Goal: Find specific page/section: Find specific page/section

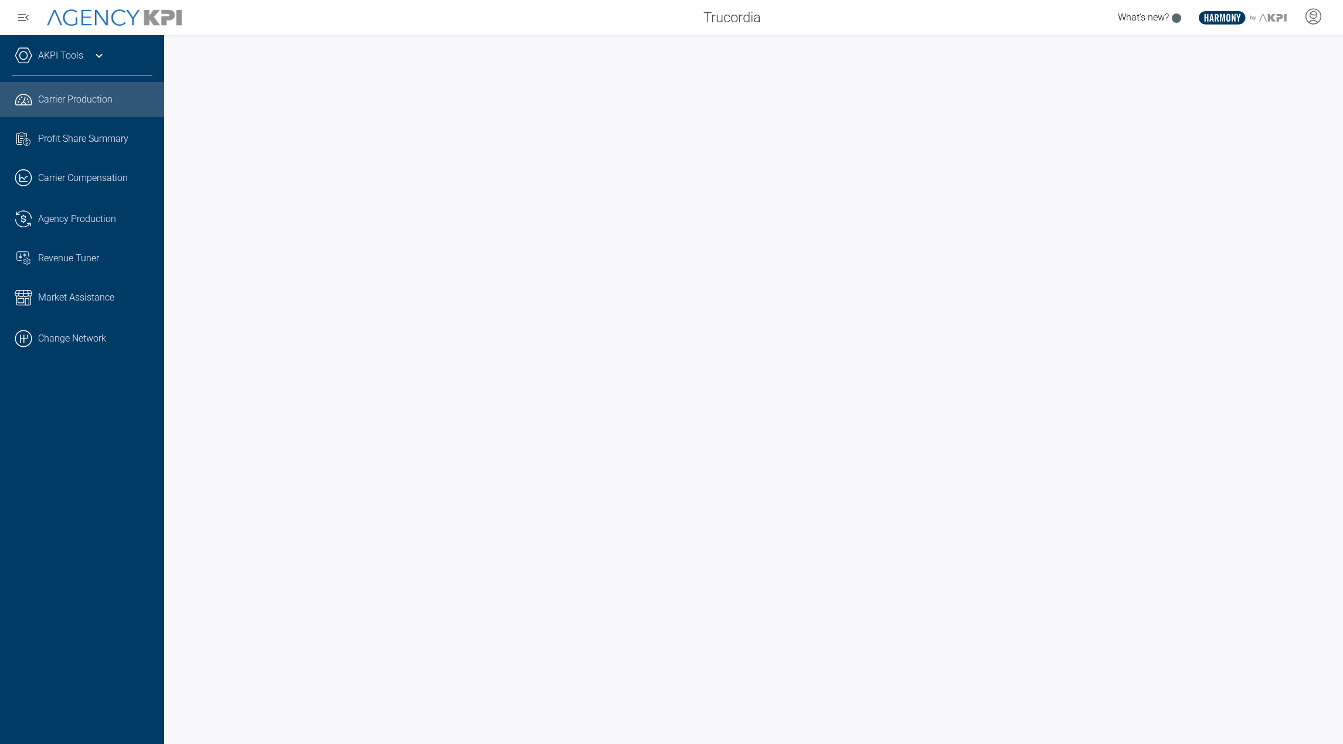
click at [97, 61] on icon at bounding box center [99, 56] width 14 height 14
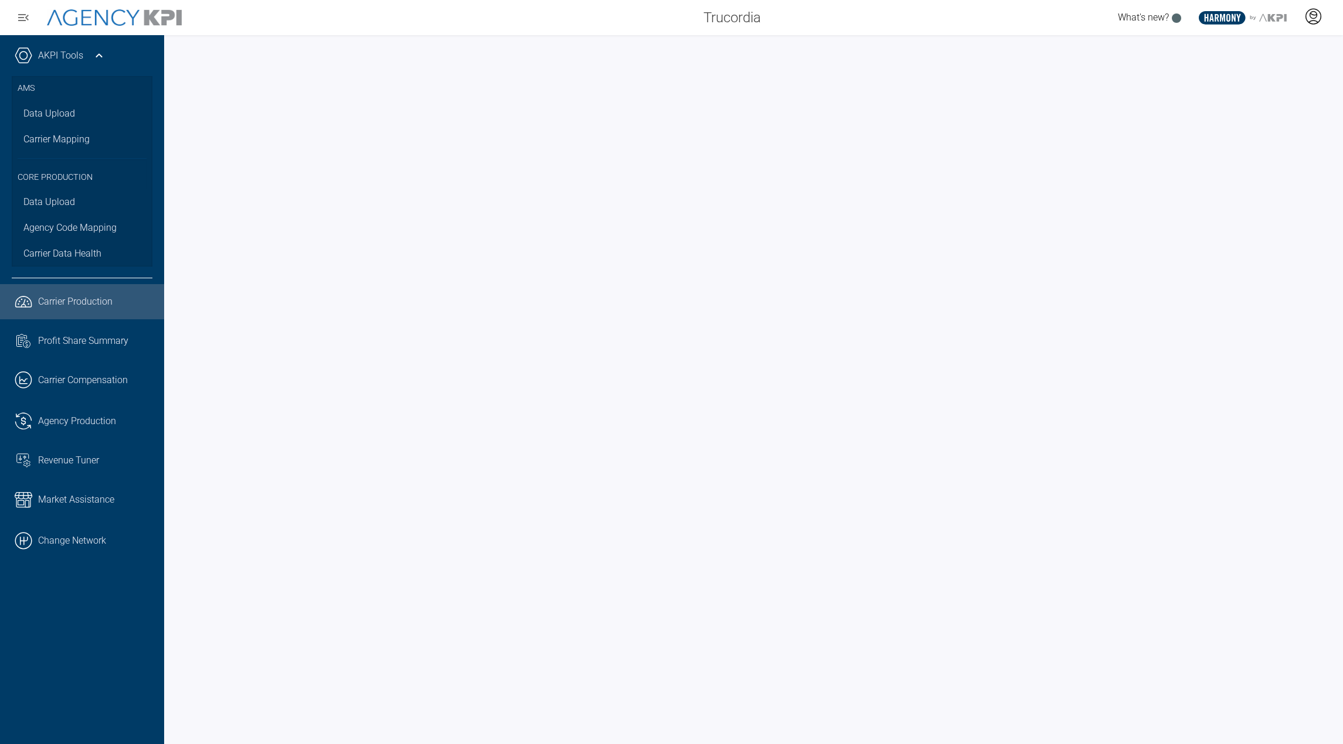
click at [1307, 18] on icon at bounding box center [1313, 17] width 18 height 18
click at [1261, 53] on span "Admin Portal" at bounding box center [1256, 49] width 51 height 9
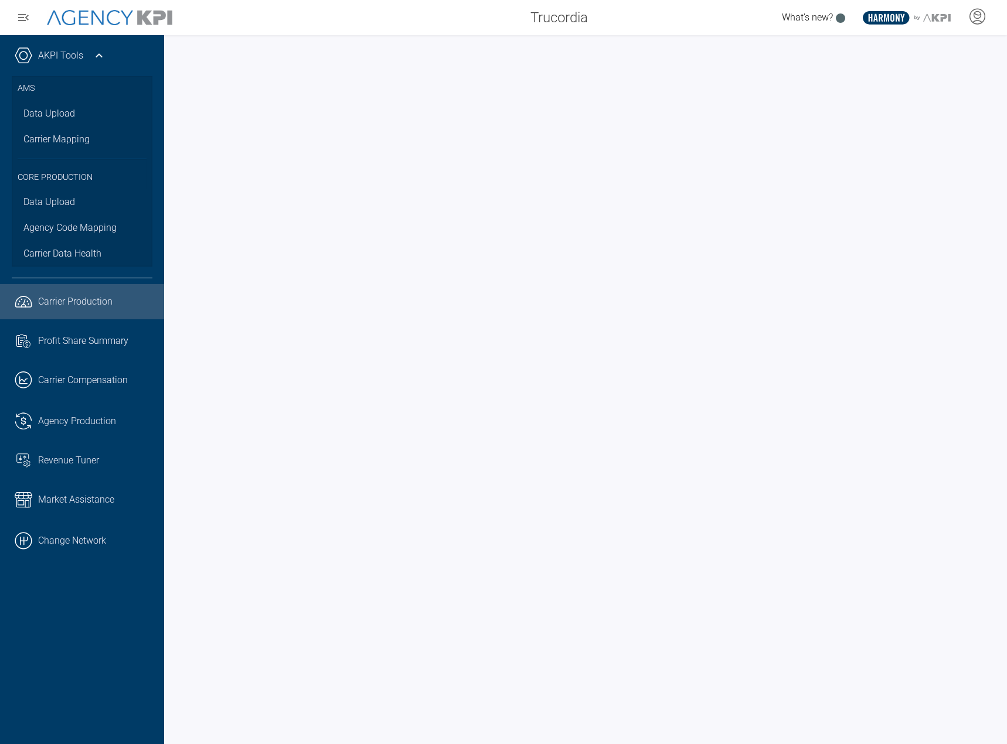
click at [640, 45] on div at bounding box center [585, 389] width 843 height 709
click at [158, 287] on link ".cls-1{fill:none;stroke:#221f20;stroke-linecap:round;stroke-linejoin:round;stro…" at bounding box center [82, 301] width 164 height 35
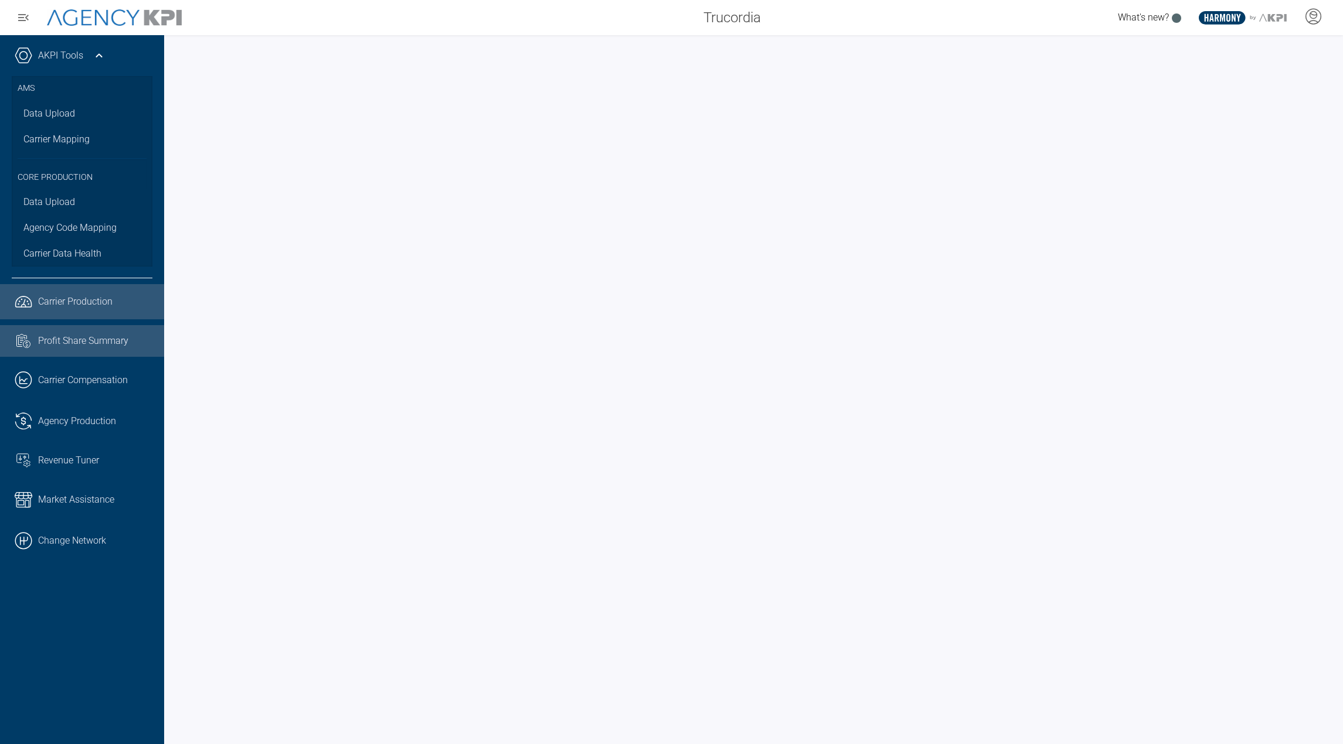
click at [58, 346] on span "Profit Share Summary" at bounding box center [83, 341] width 90 height 14
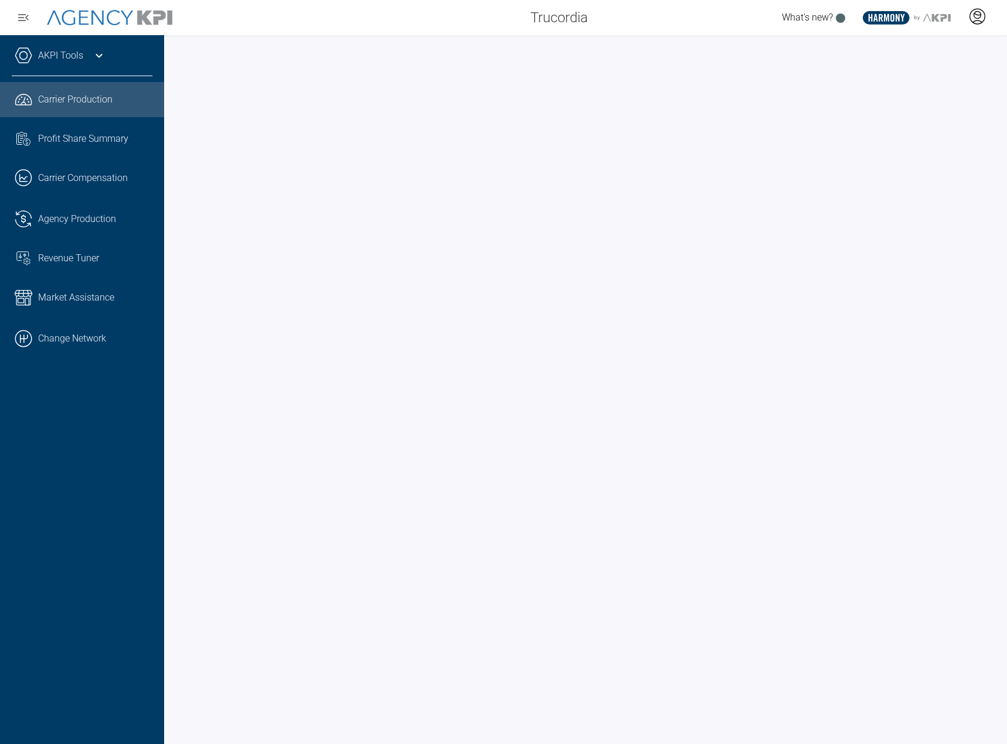
click at [982, 22] on icon at bounding box center [977, 22] width 9 height 2
click at [960, 49] on li "Admin Portal" at bounding box center [930, 49] width 126 height 27
